Goal: Information Seeking & Learning: Learn about a topic

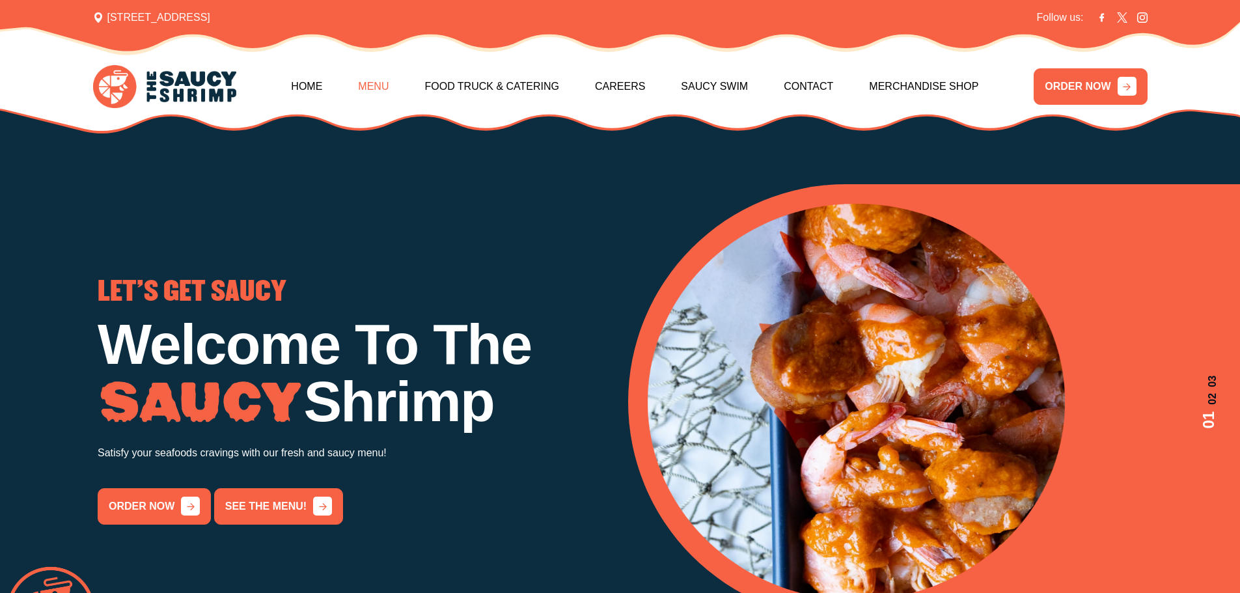
click at [389, 90] on link "Menu" at bounding box center [373, 87] width 31 height 56
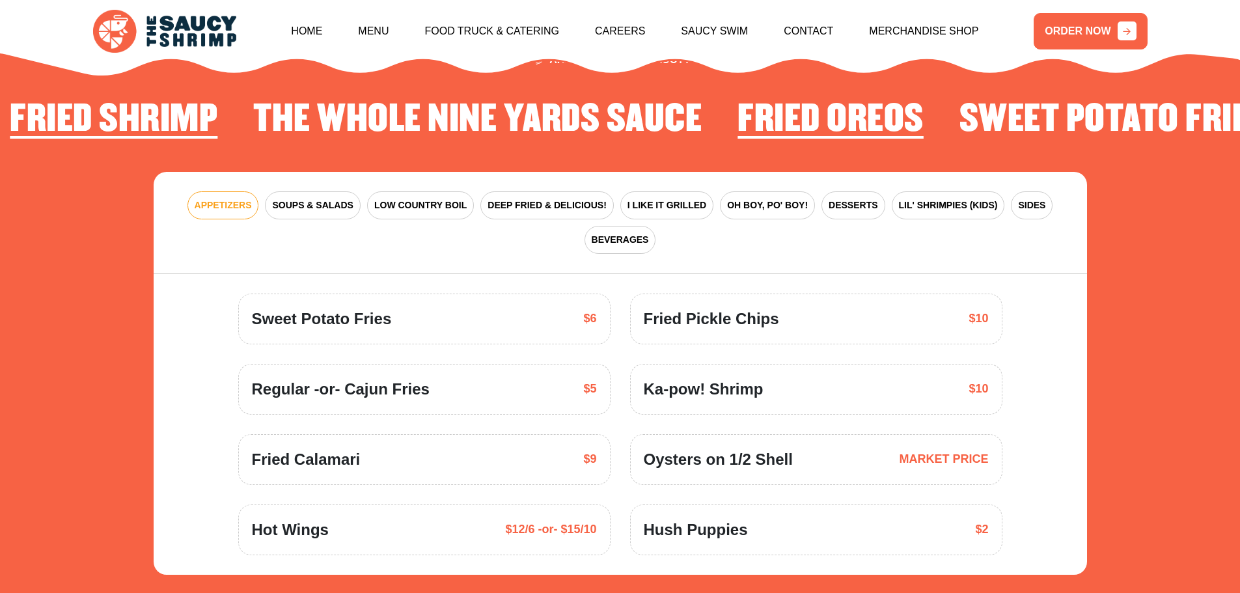
scroll to position [1978, 0]
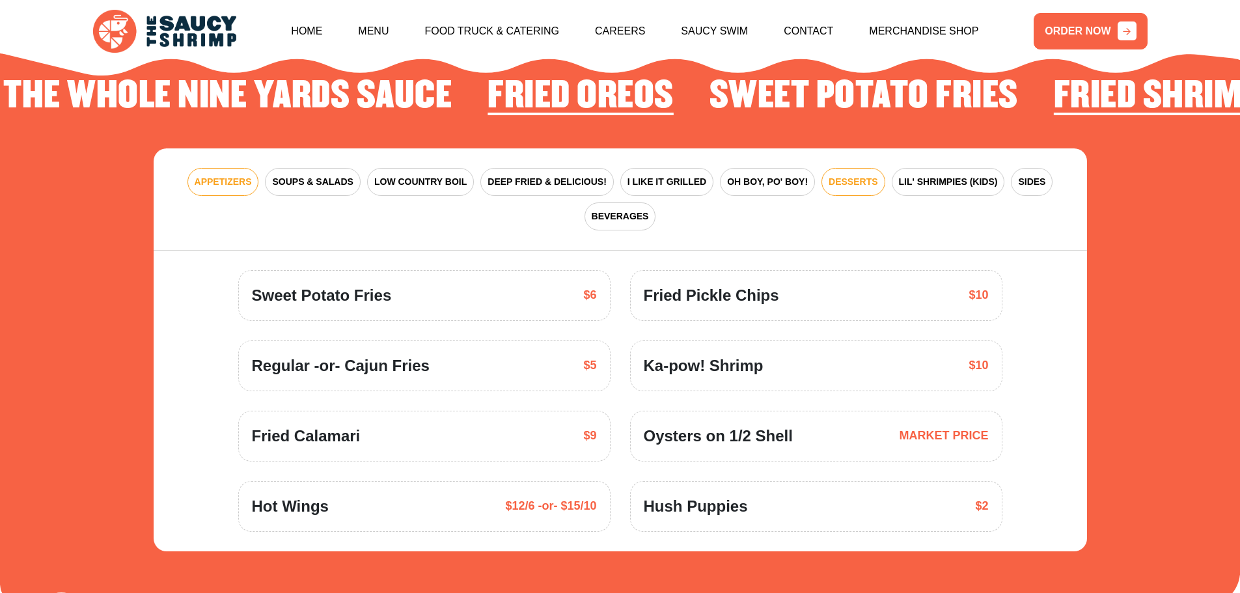
click at [829, 175] on span "DESSERTS" at bounding box center [853, 182] width 49 height 14
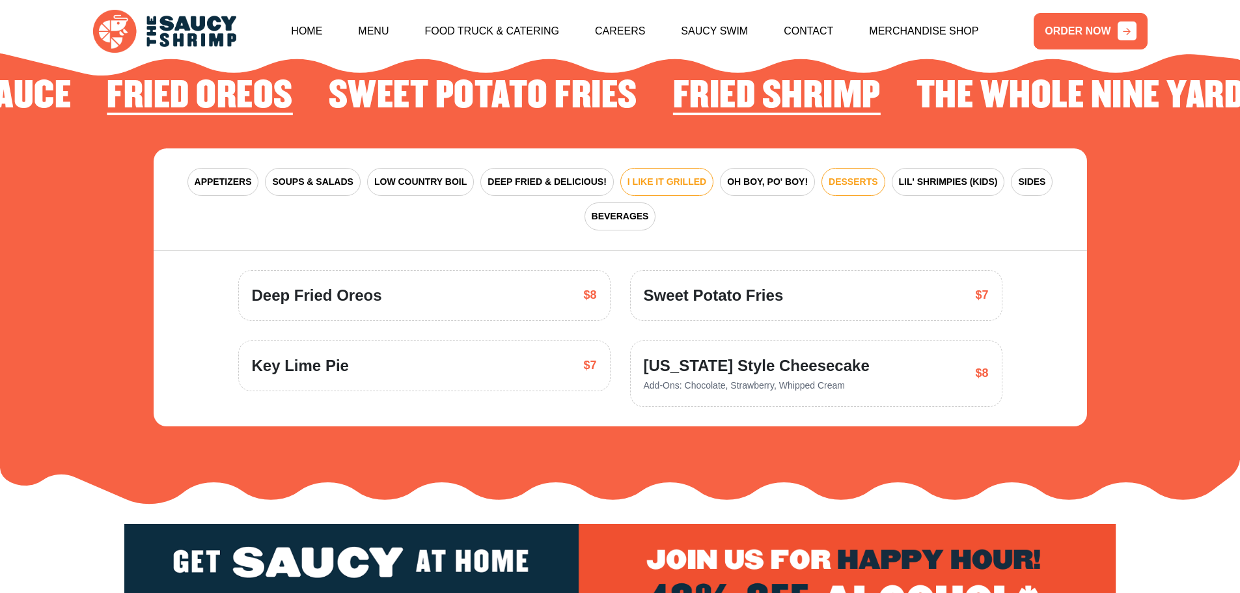
click at [641, 175] on span "I LIKE IT GRILLED" at bounding box center [667, 182] width 79 height 14
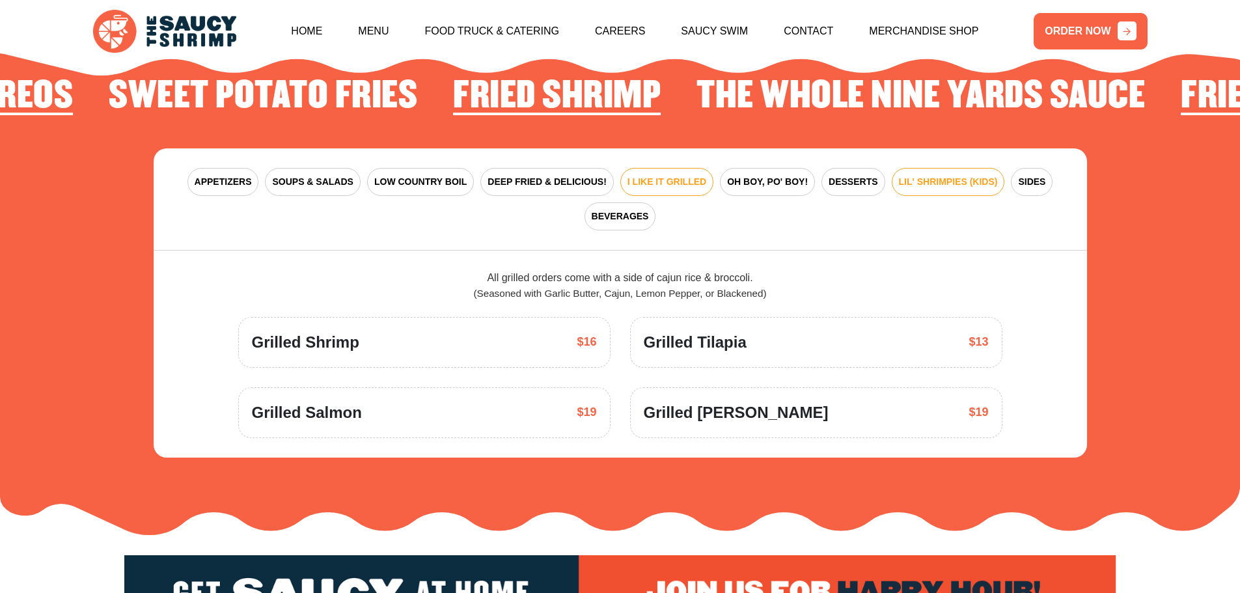
click at [893, 175] on button "LIL' SHRIMPIES (KIDS)" at bounding box center [948, 182] width 113 height 28
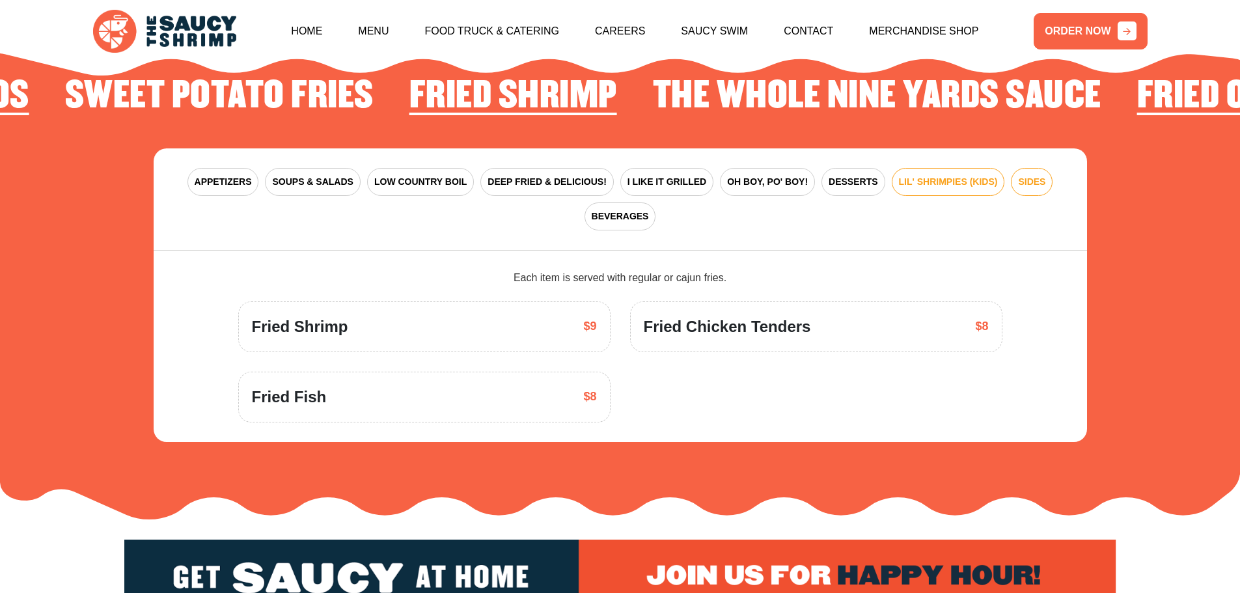
click at [1011, 175] on button "SIDES" at bounding box center [1032, 182] width 42 height 28
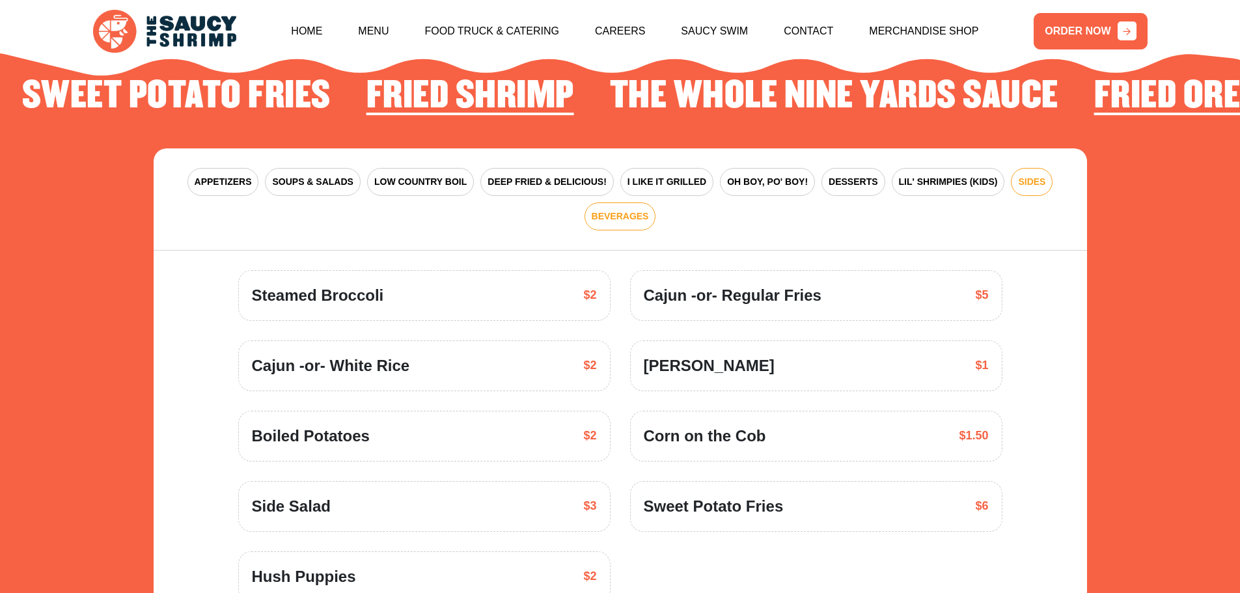
click at [656, 203] on button "BEVERAGES" at bounding box center [621, 217] width 72 height 28
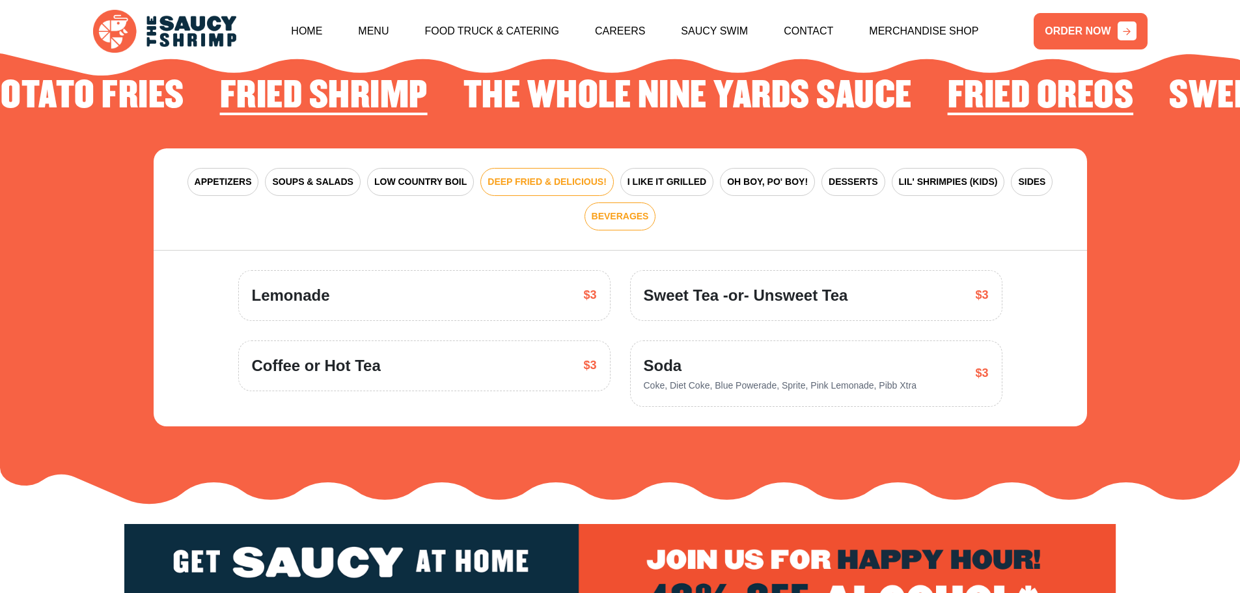
click at [511, 168] on button "DEEP FRIED & DELICIOUS!" at bounding box center [547, 182] width 133 height 28
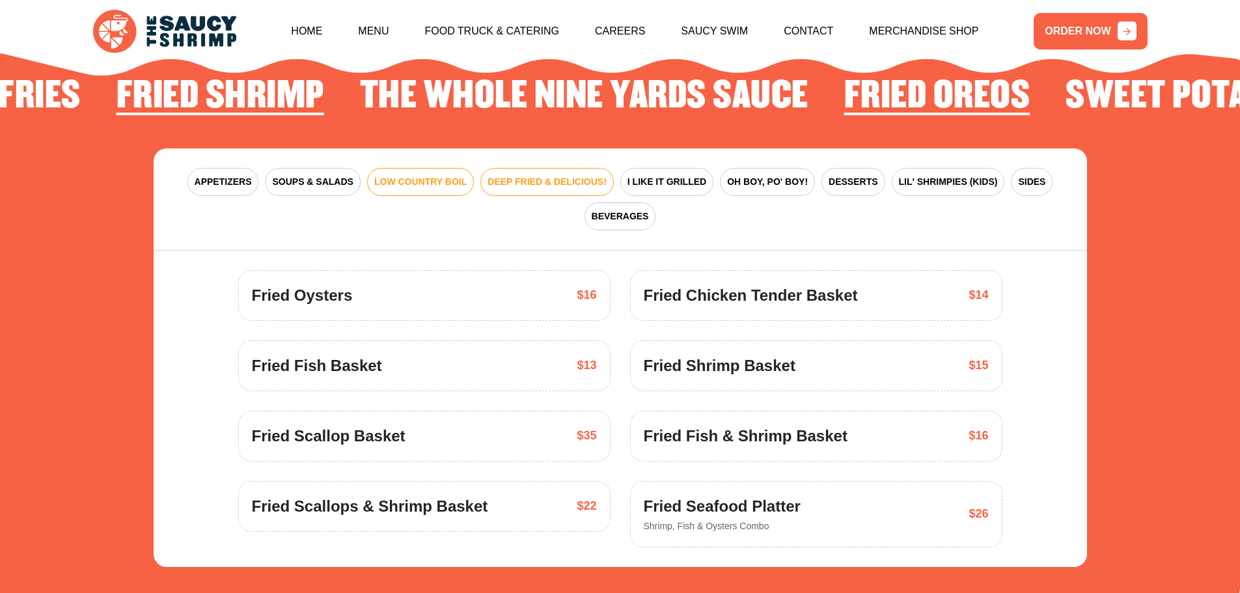
click at [378, 175] on button "LOW COUNTRY BOIL" at bounding box center [420, 182] width 107 height 28
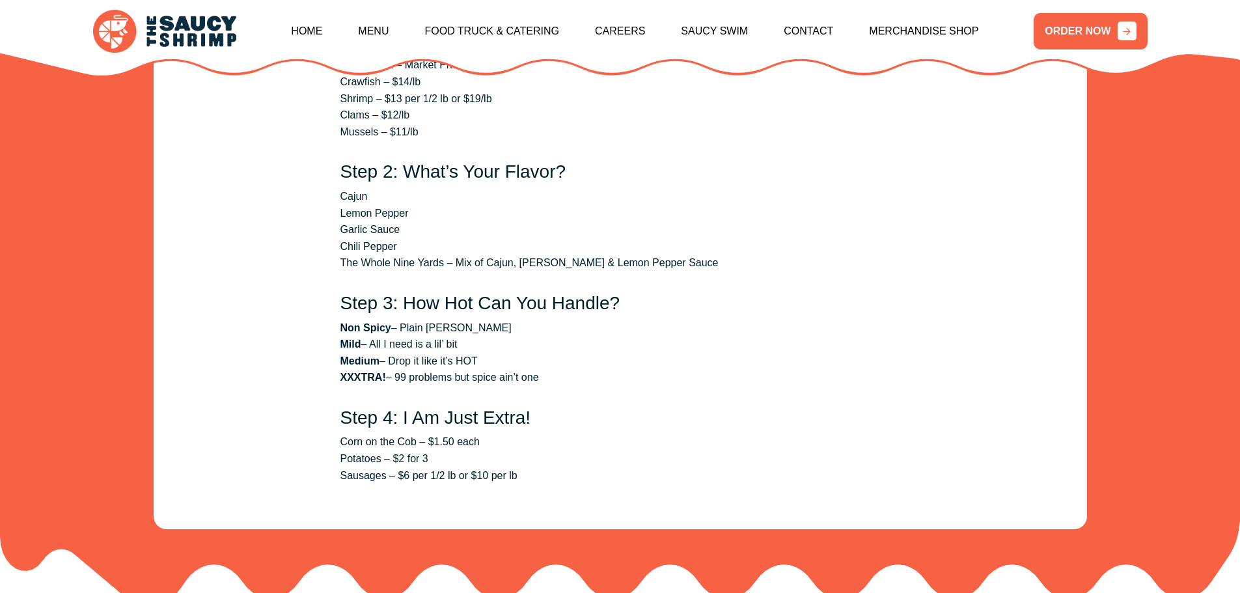
scroll to position [2433, 0]
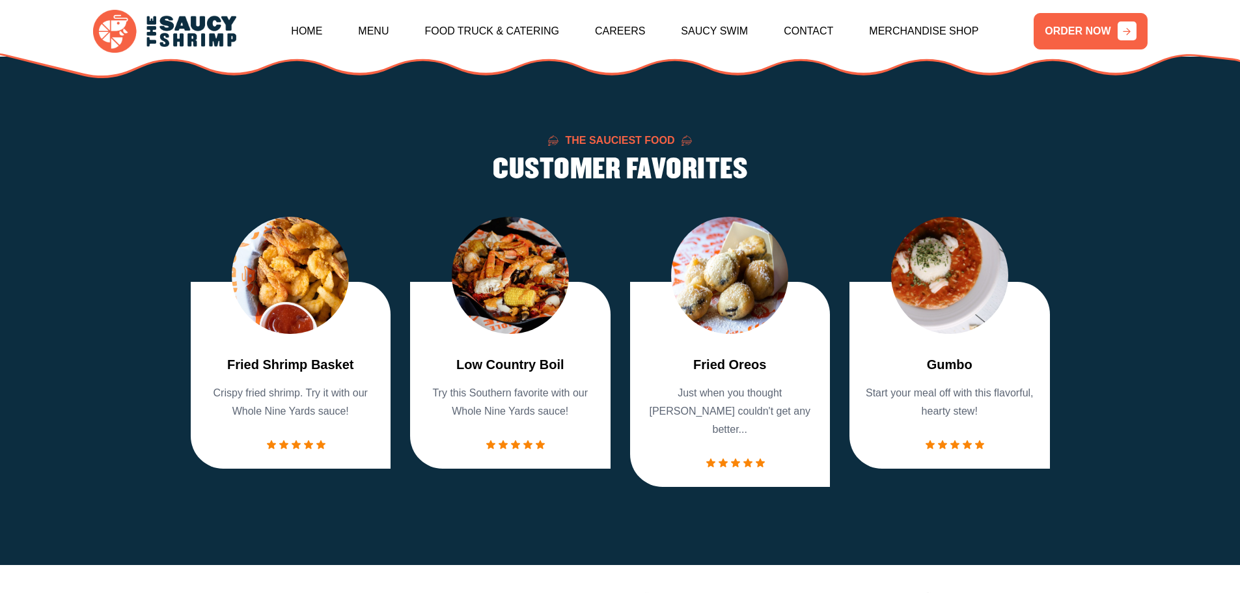
drag, startPoint x: 287, startPoint y: 270, endPoint x: 222, endPoint y: 106, distance: 175.9
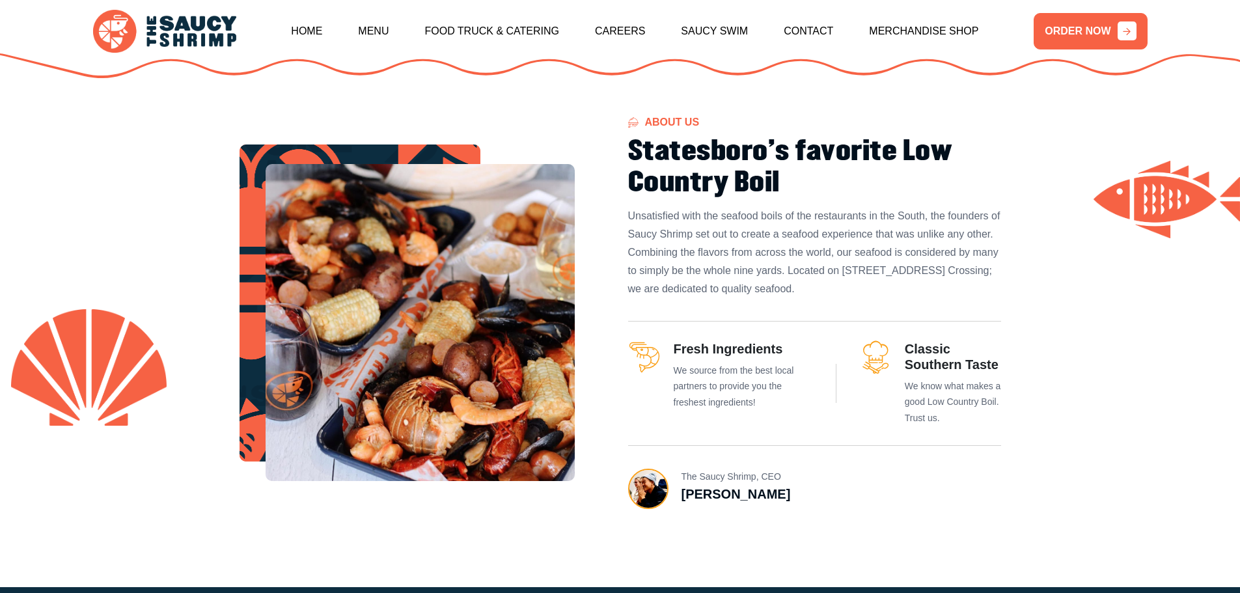
scroll to position [0, 0]
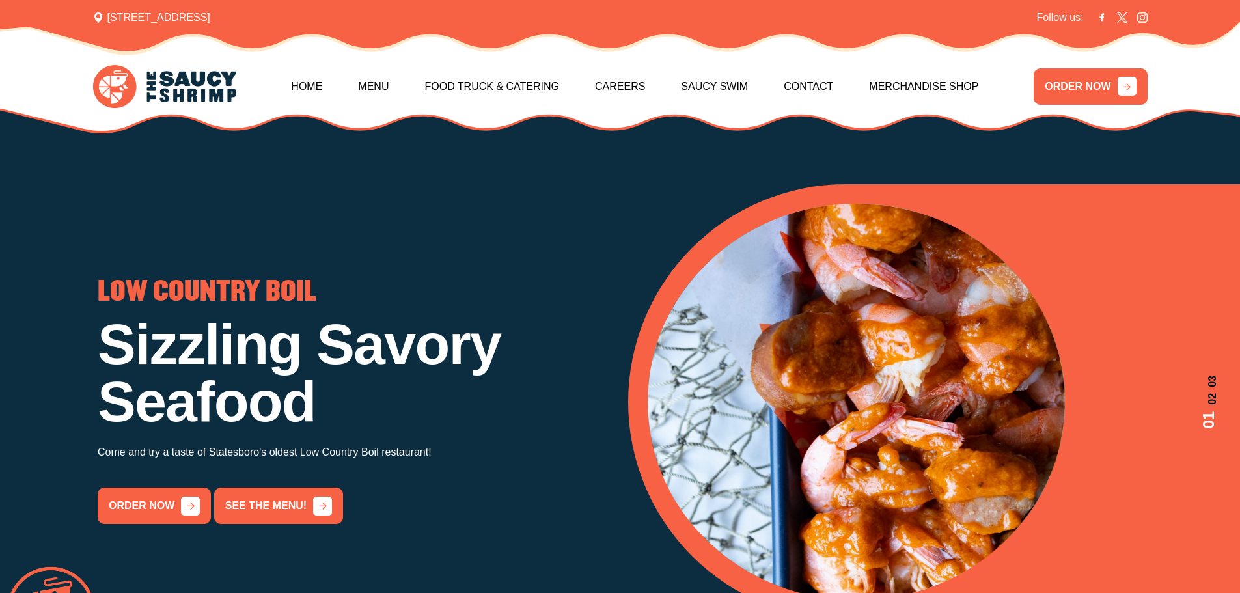
drag, startPoint x: 288, startPoint y: 298, endPoint x: 128, endPoint y: 6, distance: 333.4
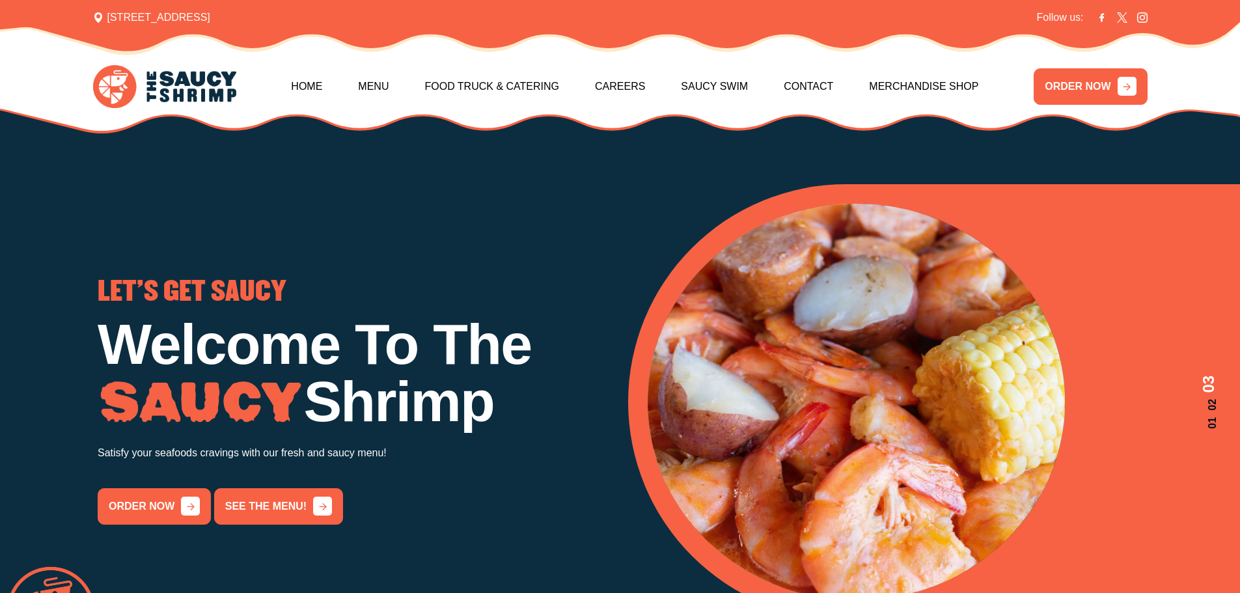
click at [975, 337] on img "3 / 3" at bounding box center [856, 402] width 417 height 397
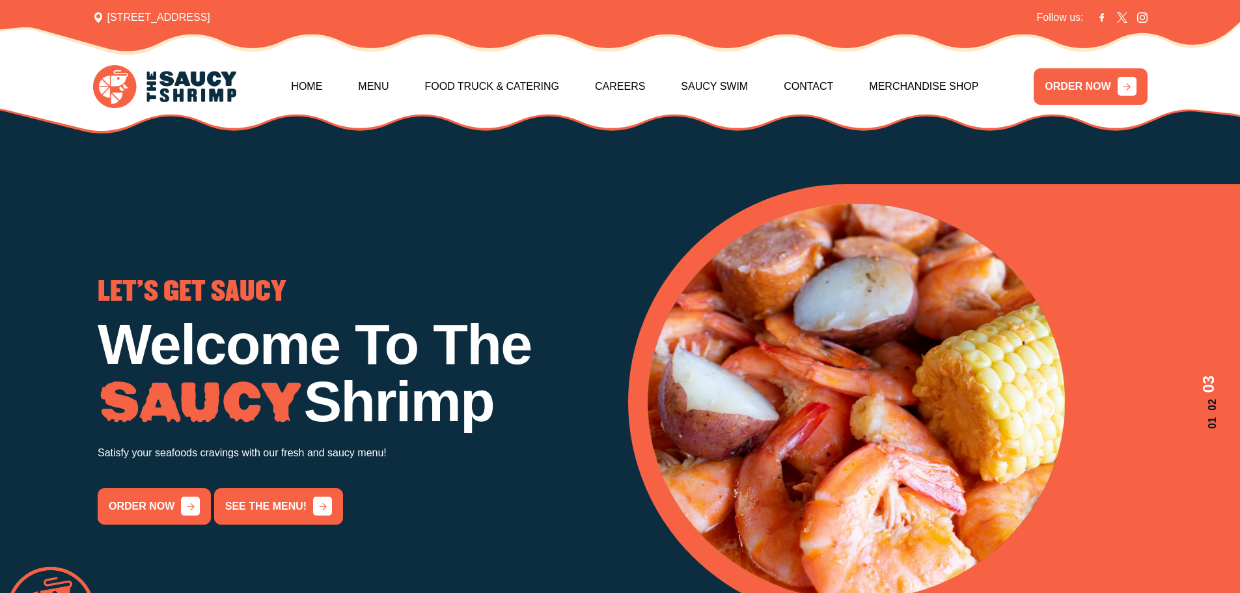
click at [1218, 427] on div "01 02 03" at bounding box center [934, 402] width 613 height 436
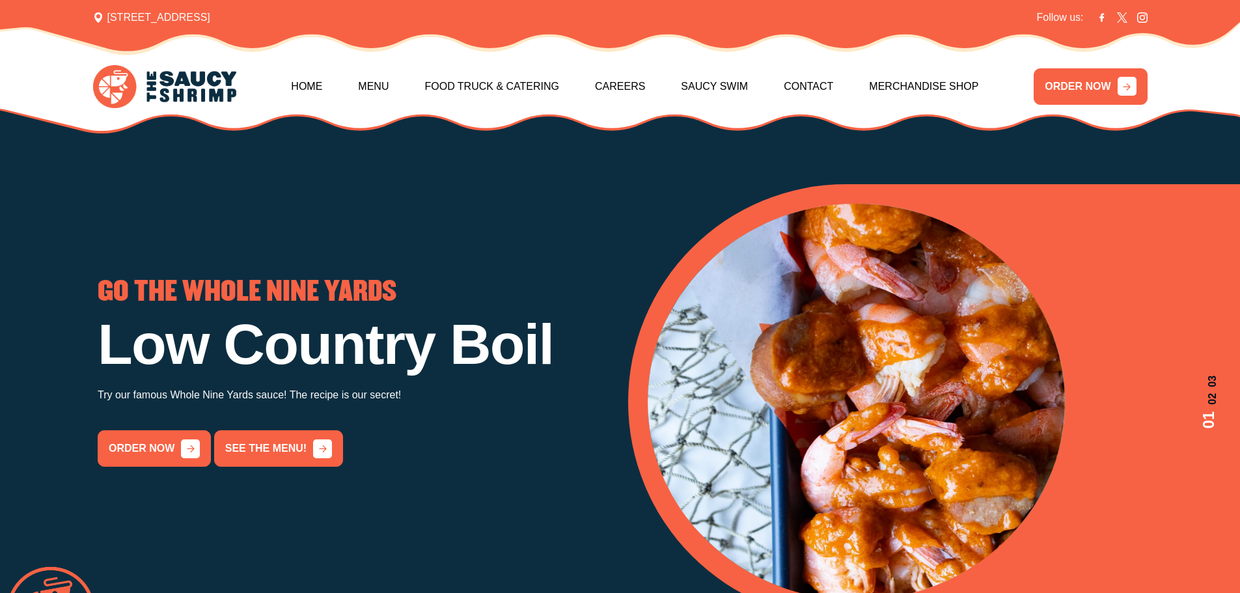
click at [1221, 421] on div "01 02 03" at bounding box center [934, 402] width 613 height 436
click at [1212, 402] on span "02" at bounding box center [1209, 399] width 23 height 12
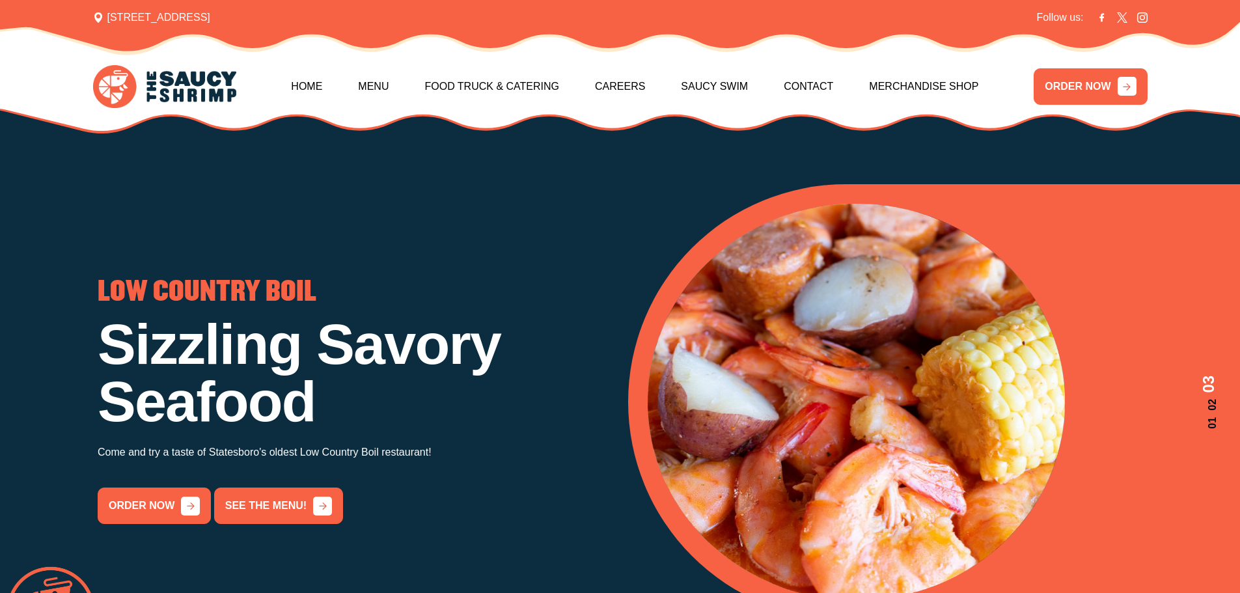
click at [1211, 386] on span "03" at bounding box center [1209, 384] width 23 height 18
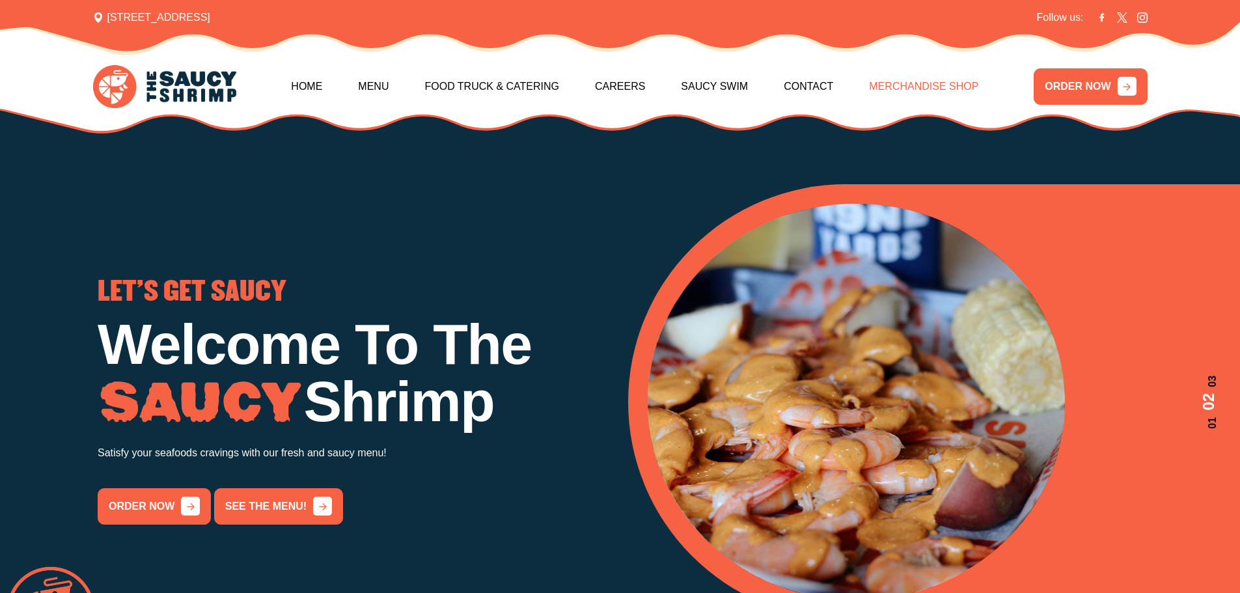
click at [914, 89] on link "Merchandise Shop" at bounding box center [923, 87] width 109 height 56
